Goal: Check status: Check status

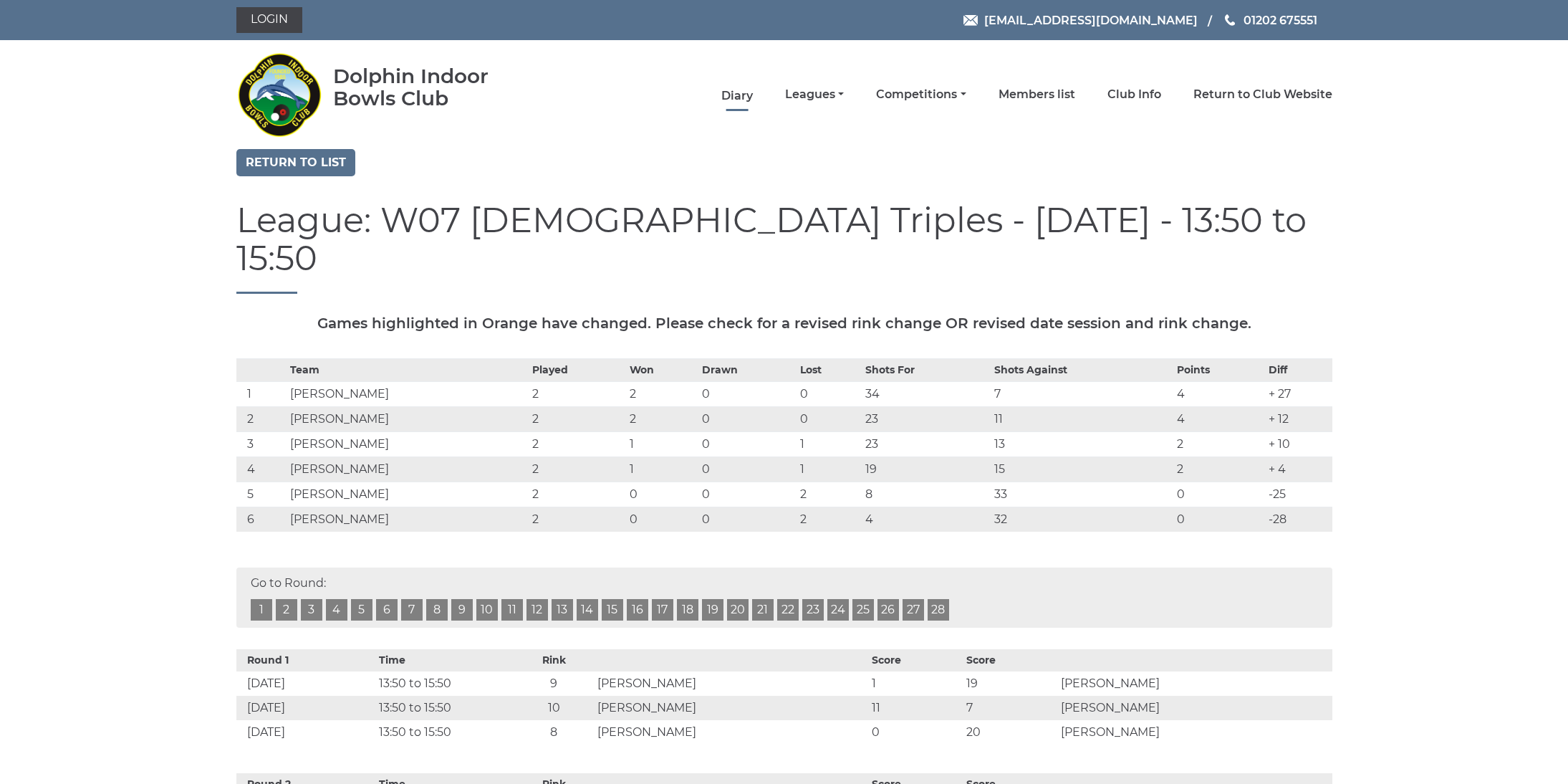
click at [753, 100] on link "Diary" at bounding box center [737, 96] width 31 height 16
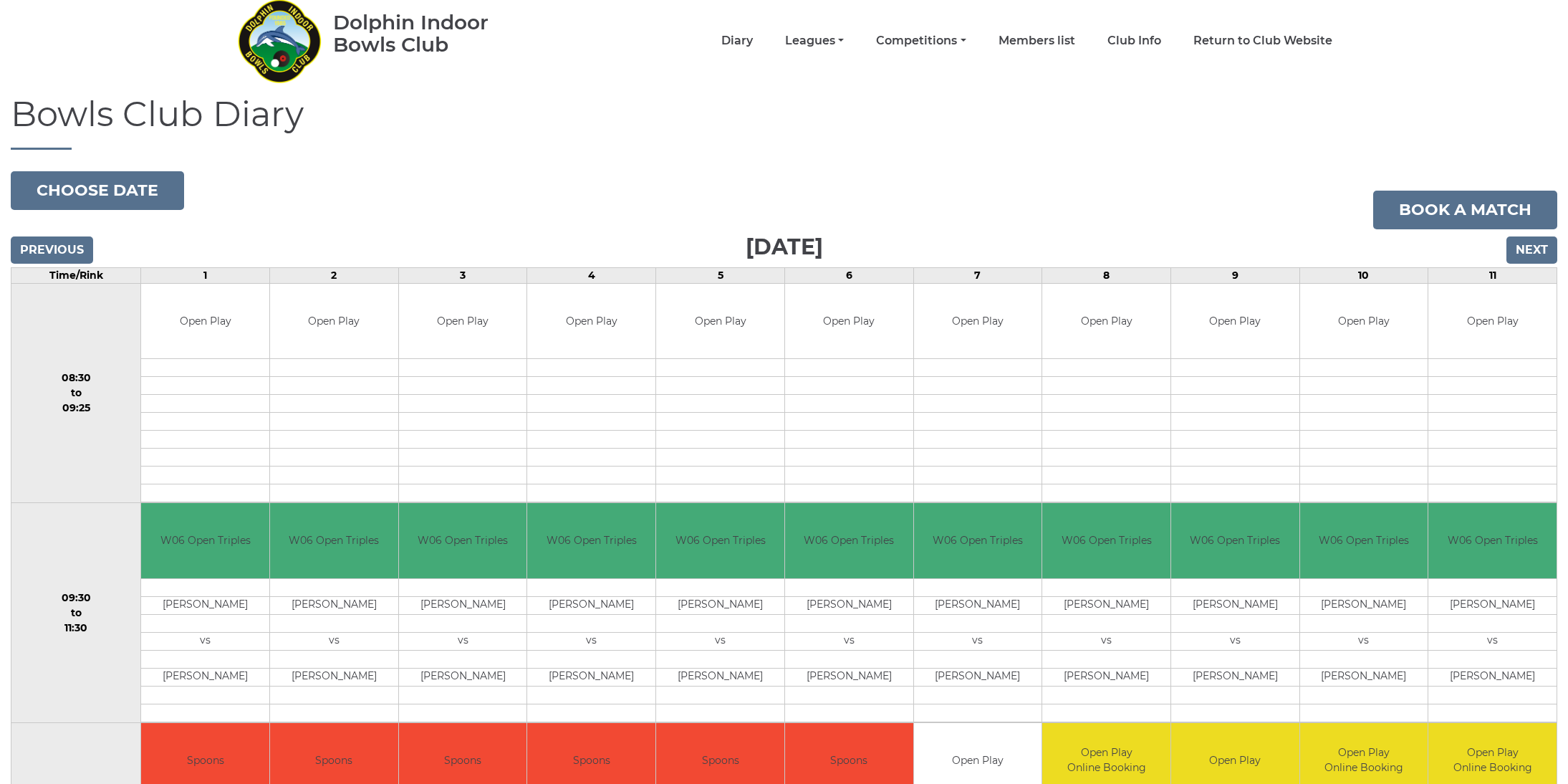
scroll to position [32, 0]
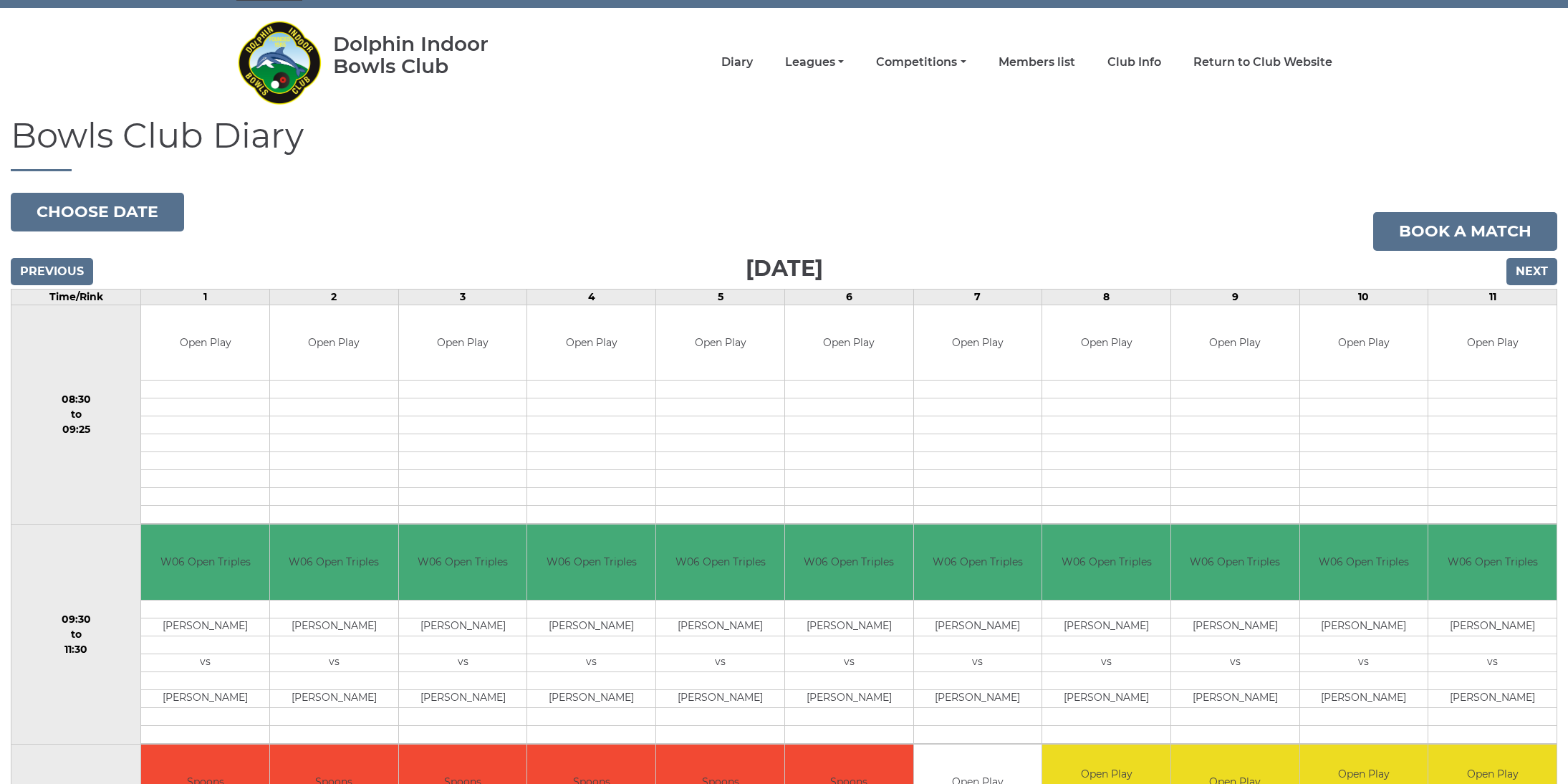
click at [1527, 271] on input "Next" at bounding box center [1532, 271] width 51 height 27
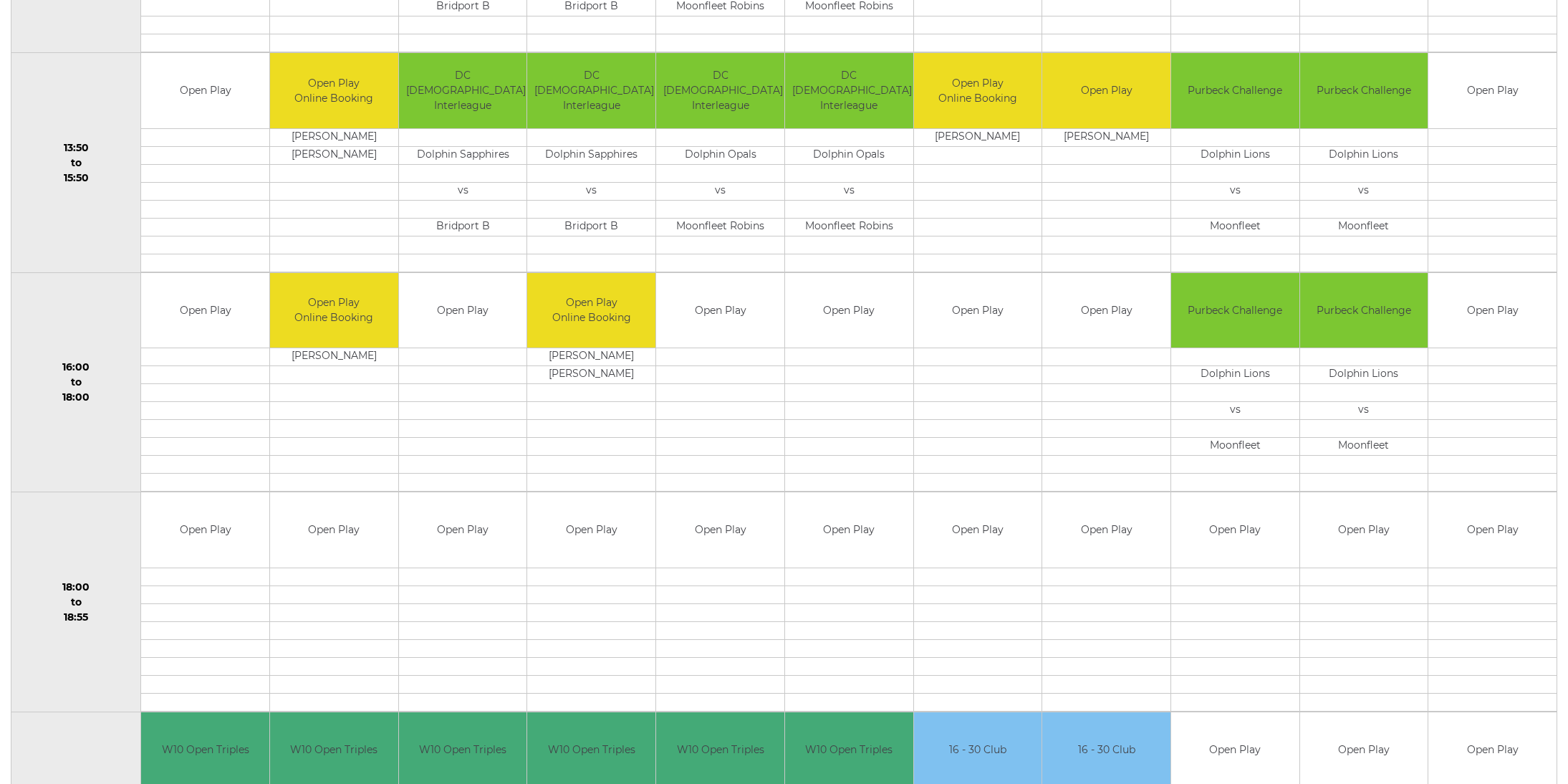
scroll to position [946, 0]
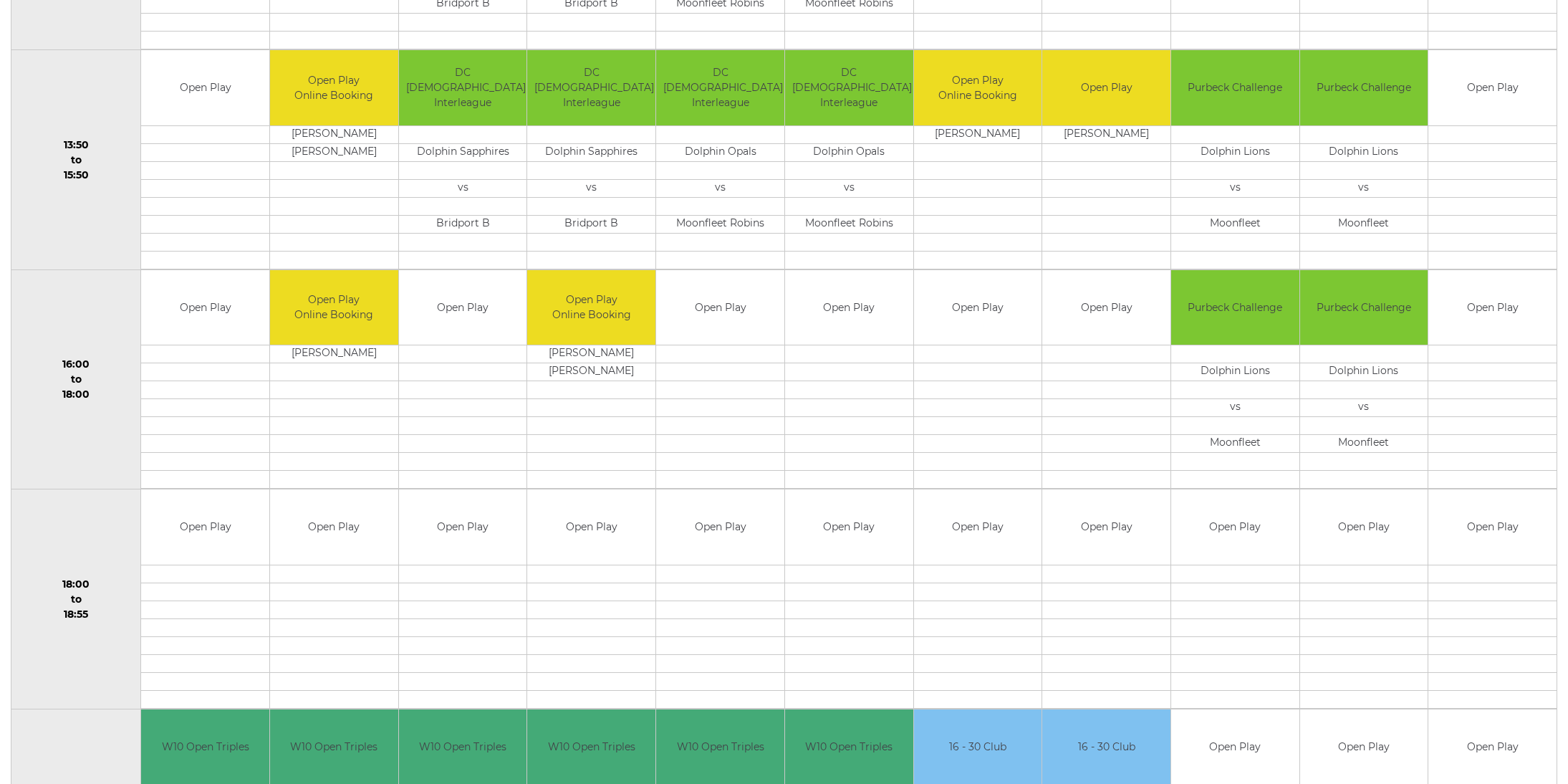
click at [1190, 124] on td "Purbeck Challenge" at bounding box center [1235, 87] width 128 height 75
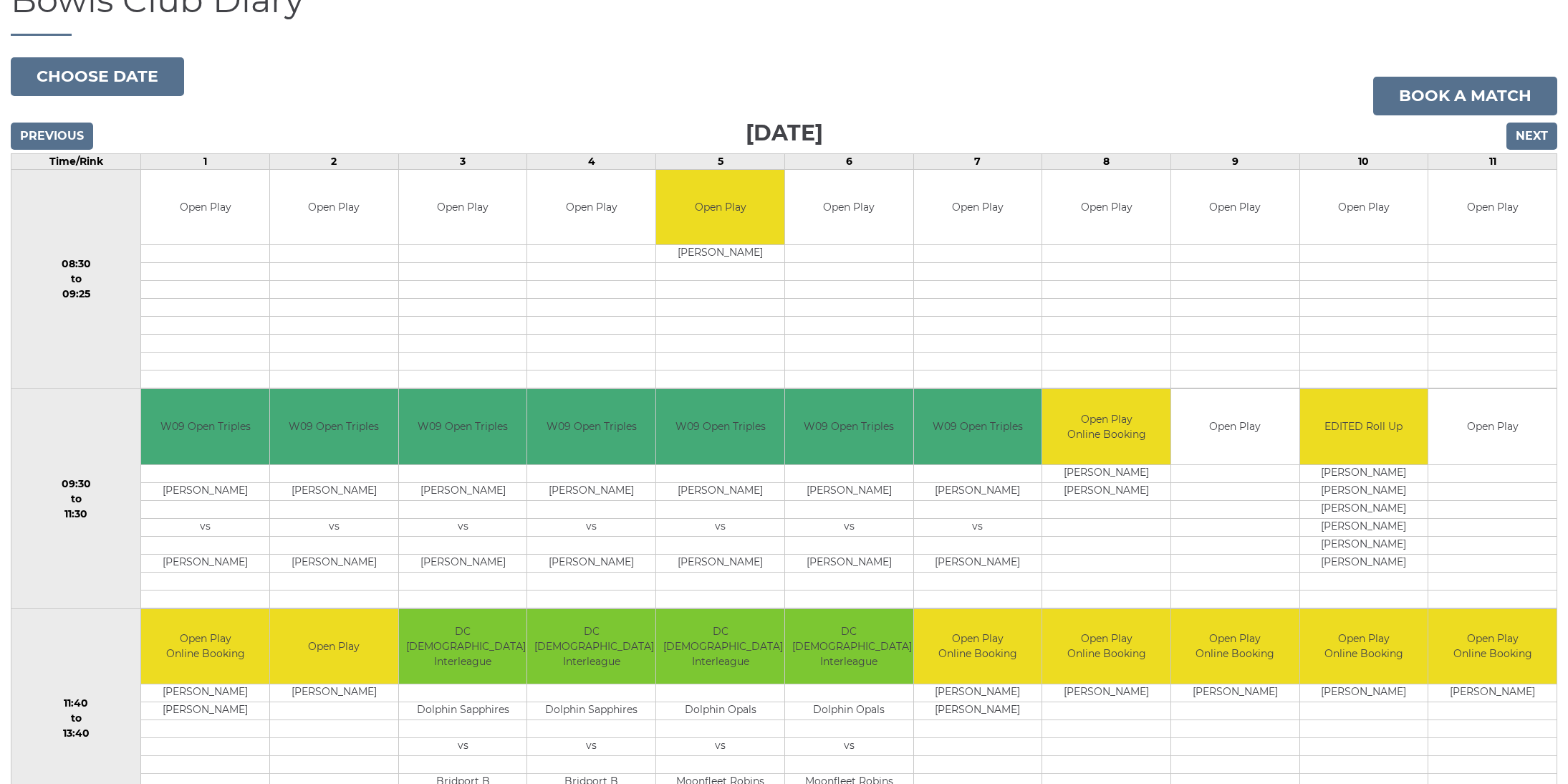
scroll to position [0, 0]
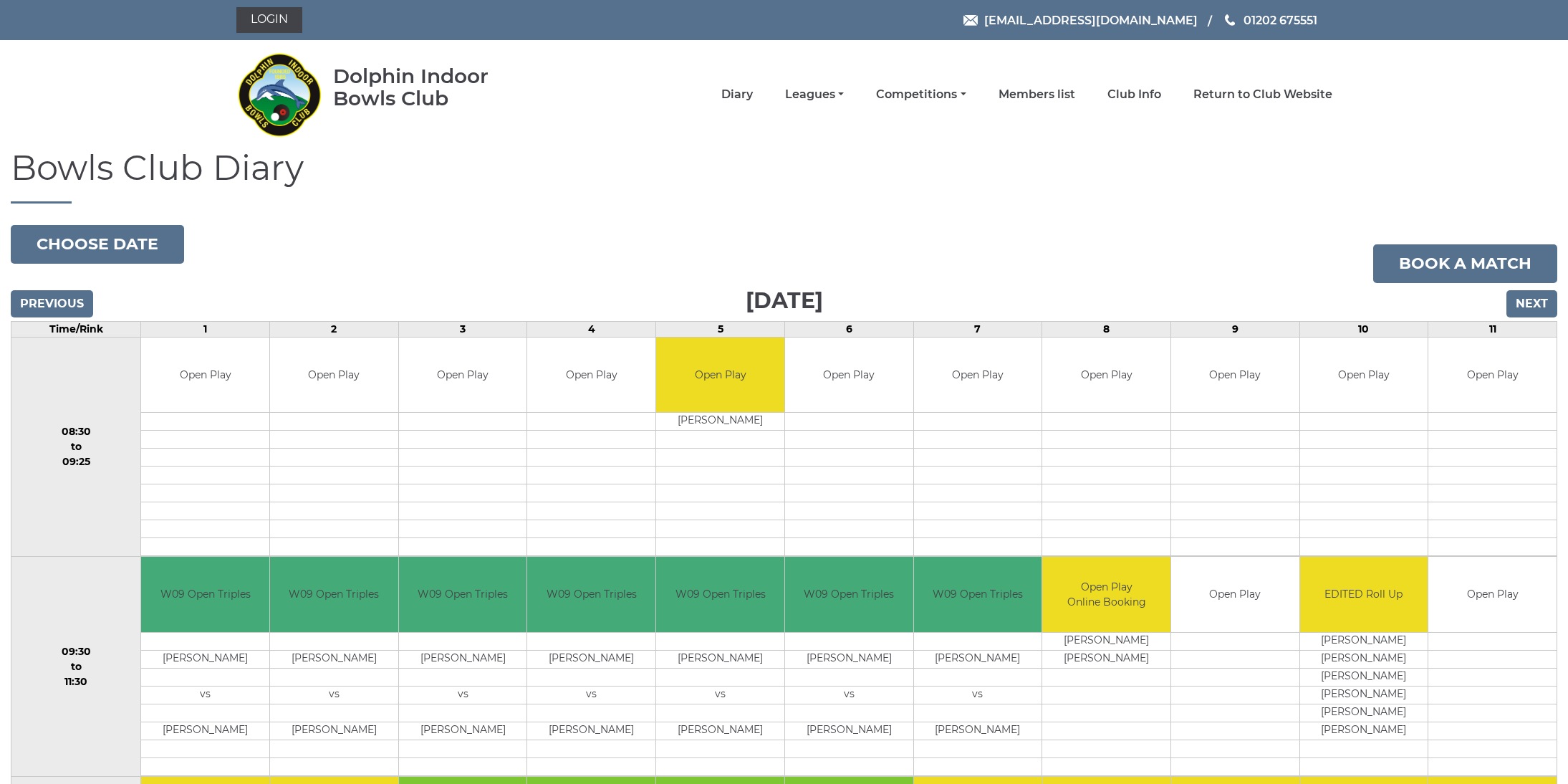
click at [1530, 301] on input "Next" at bounding box center [1532, 303] width 51 height 27
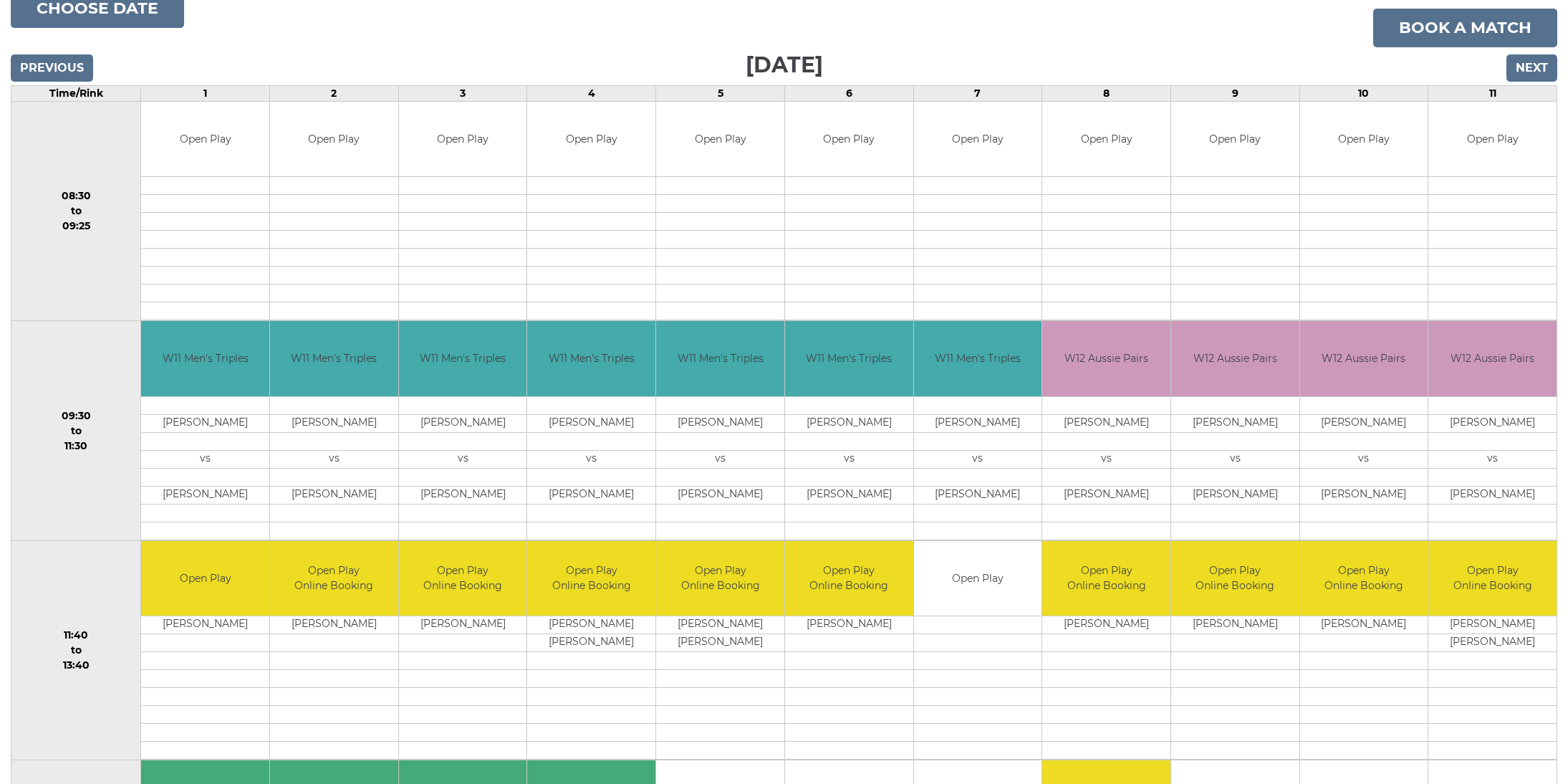
scroll to position [226, 0]
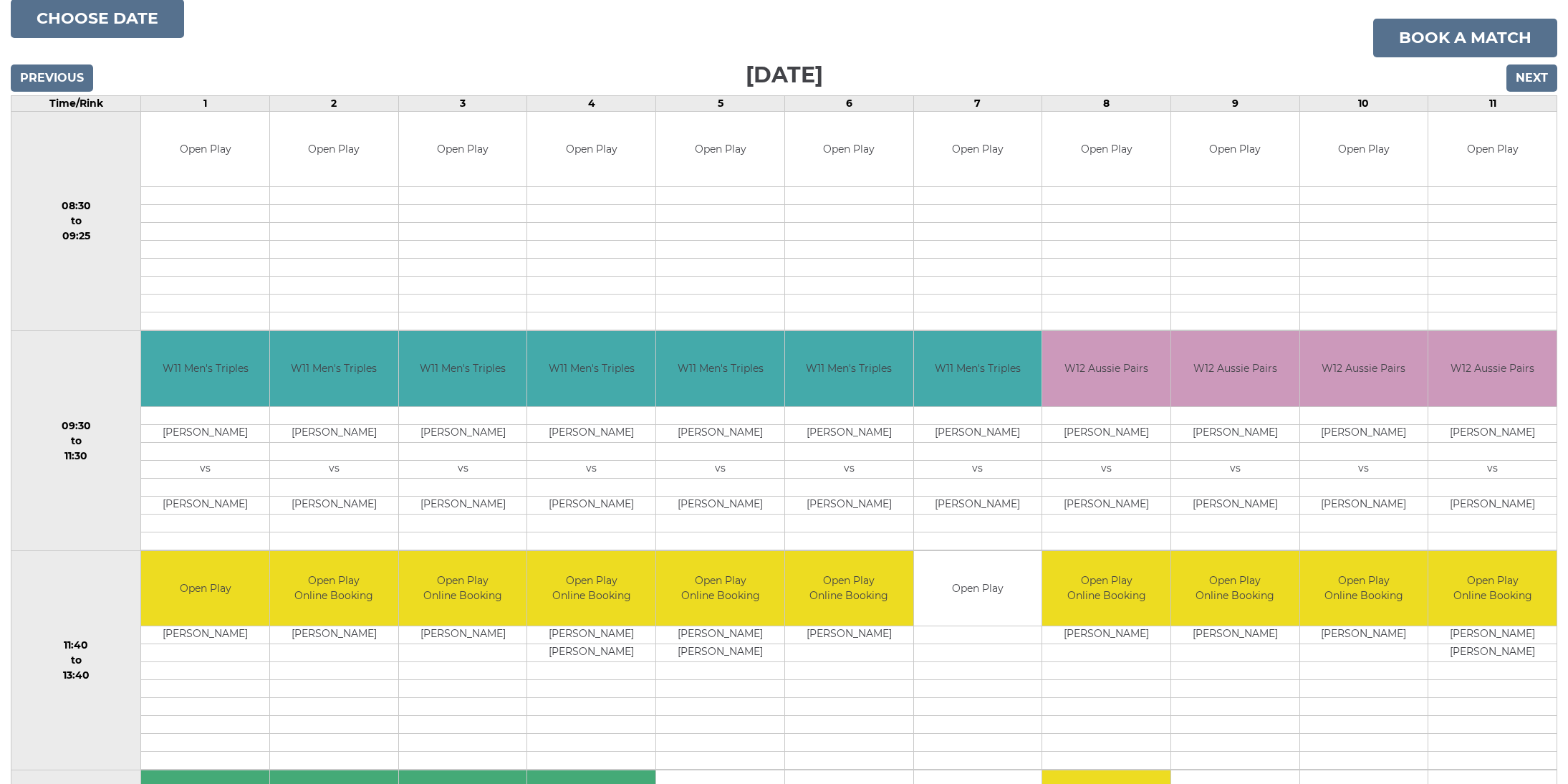
click at [1525, 86] on input "Next" at bounding box center [1532, 77] width 51 height 27
